Goal: Task Accomplishment & Management: Manage account settings

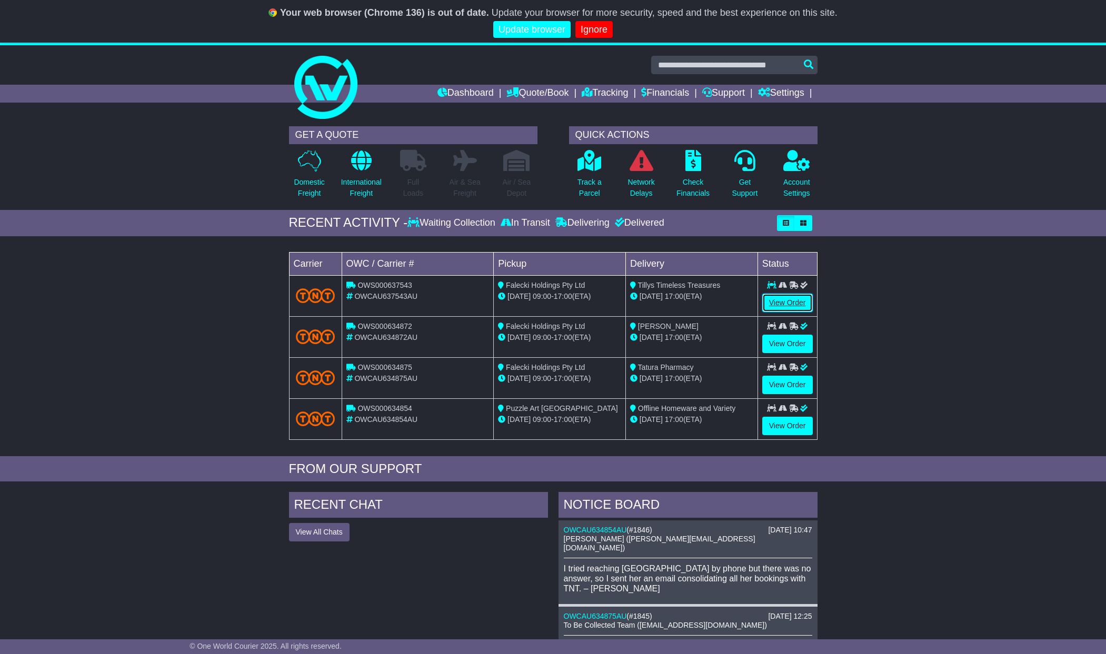
click at [784, 302] on link "View Order" at bounding box center [787, 303] width 51 height 18
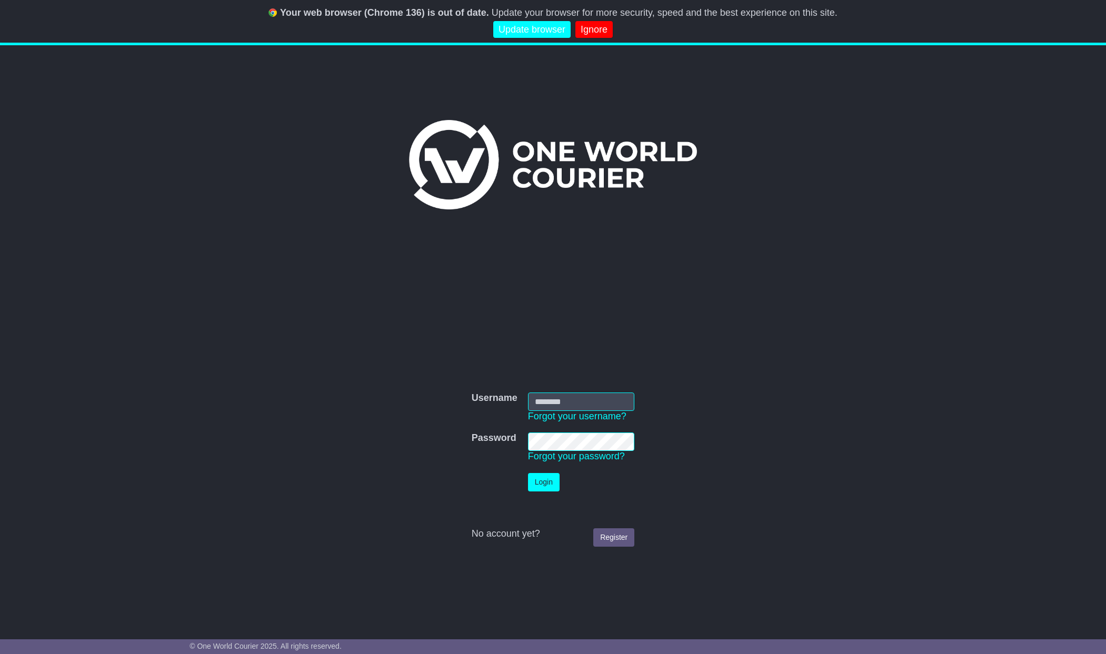
type input "**********"
click at [547, 484] on button "Login" at bounding box center [544, 482] width 32 height 18
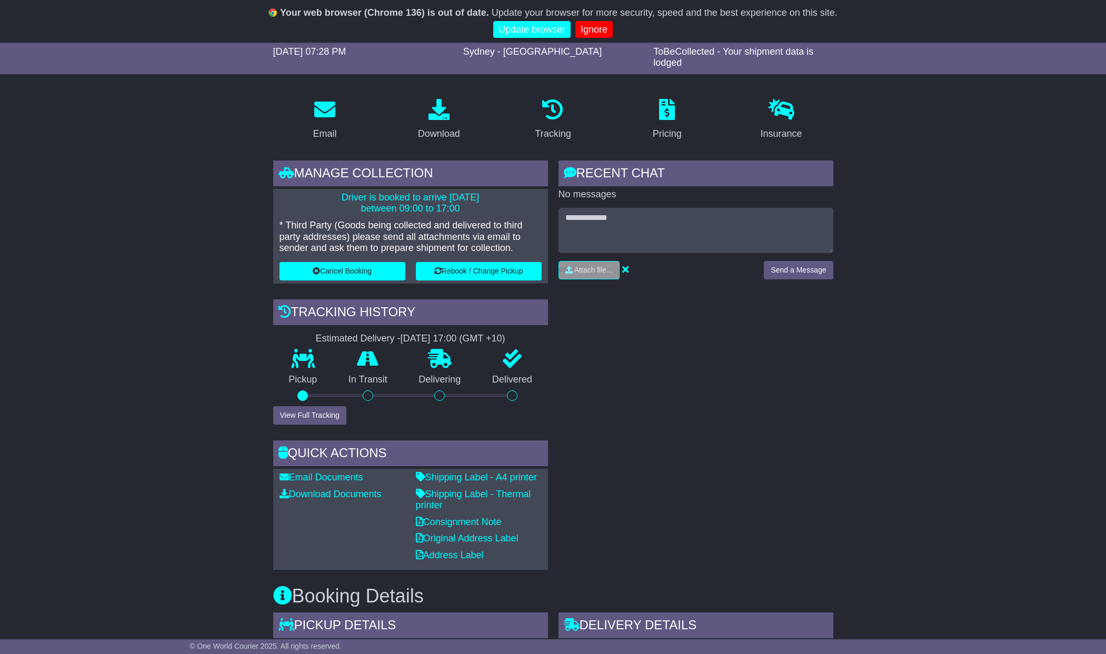
scroll to position [139, 0]
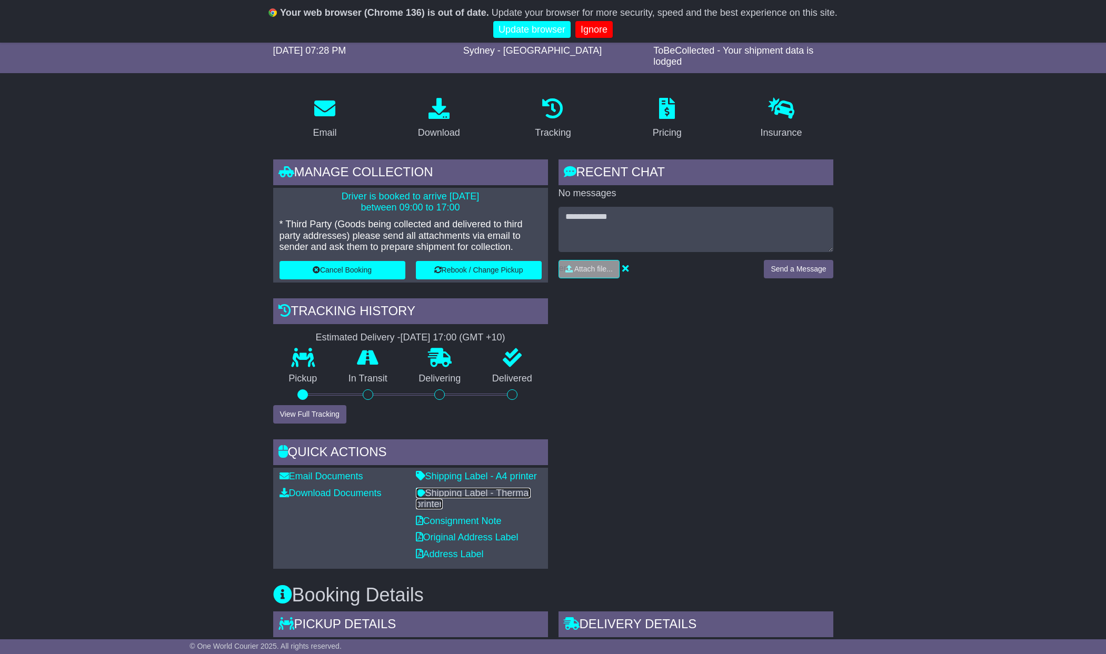
click at [471, 494] on link "Shipping Label - Thermal printer" at bounding box center [473, 499] width 115 height 22
click at [435, 520] on link "Consignment Note" at bounding box center [459, 521] width 86 height 11
click at [464, 539] on link "Original Address Label" at bounding box center [467, 537] width 103 height 11
click at [465, 555] on link "Address Label" at bounding box center [450, 554] width 68 height 11
